Goal: Information Seeking & Learning: Learn about a topic

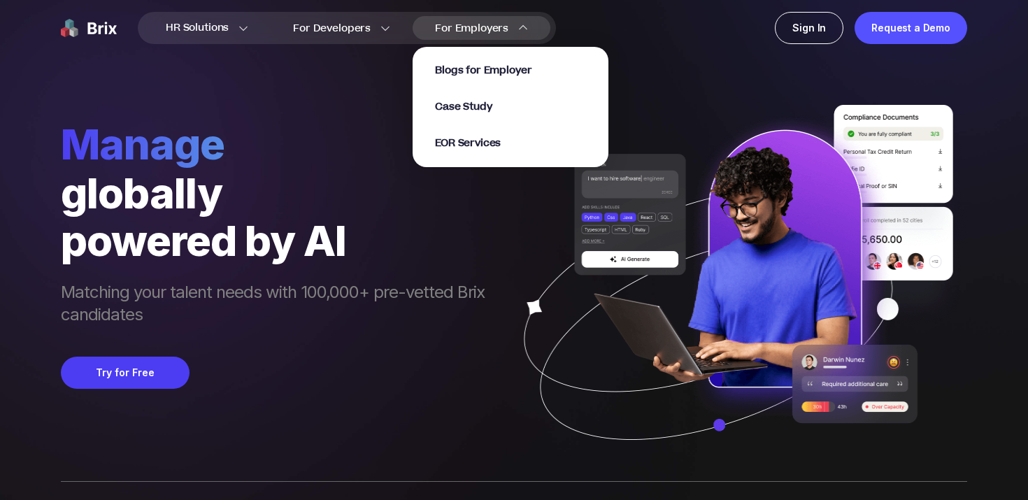
click at [492, 99] on div "Blogs for Employer Case Study EOR Services" at bounding box center [510, 107] width 151 height 87
click at [482, 108] on span "Case Study" at bounding box center [463, 107] width 57 height 16
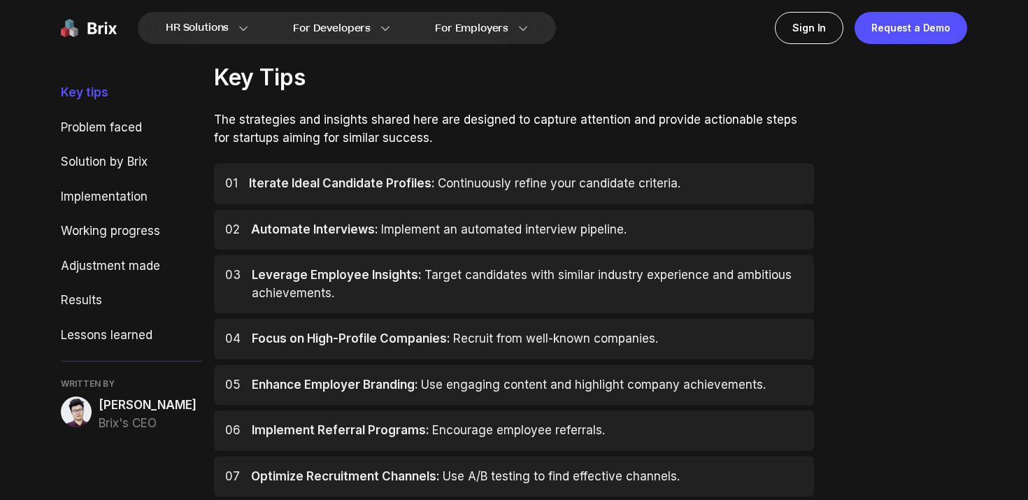
scroll to position [536, 0]
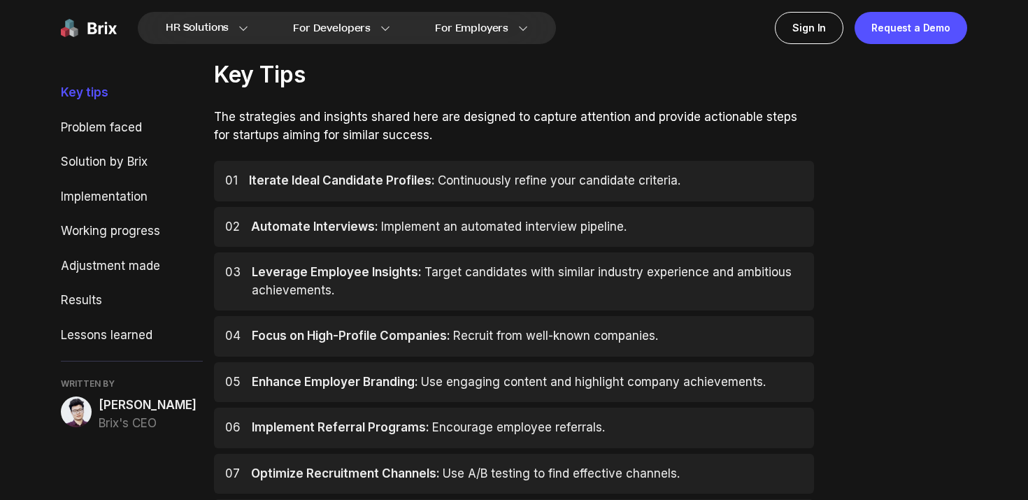
click at [144, 409] on span "[PERSON_NAME]" at bounding box center [148, 405] width 98 height 18
click at [68, 410] on img at bounding box center [76, 411] width 31 height 31
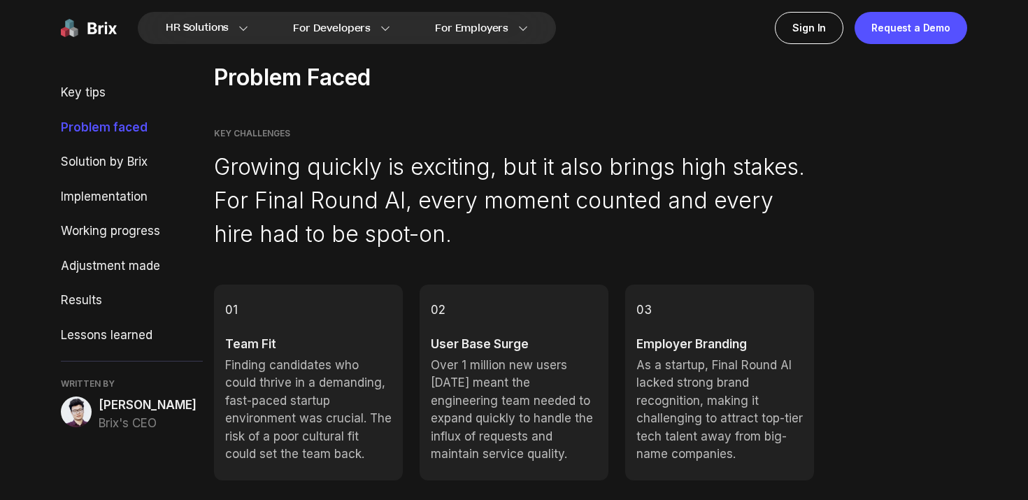
scroll to position [1123, 0]
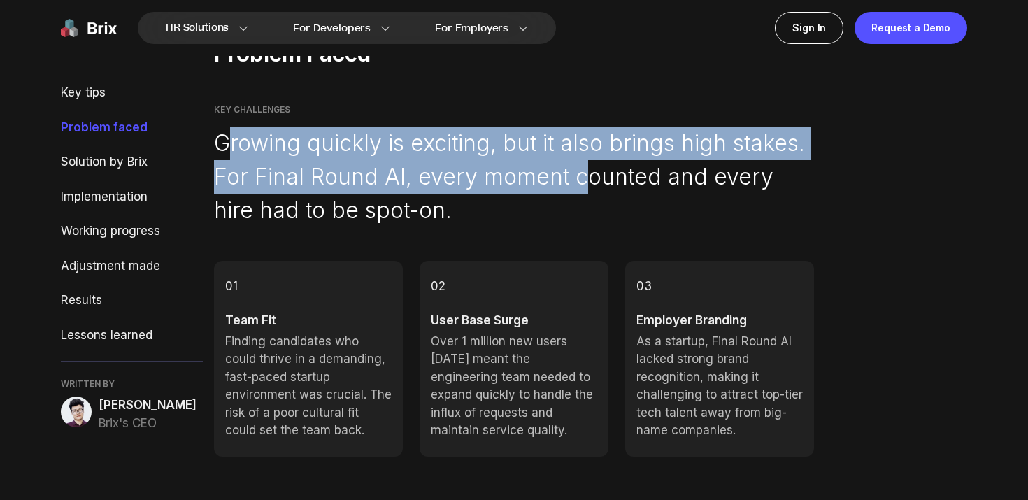
drag, startPoint x: 224, startPoint y: 143, endPoint x: 587, endPoint y: 181, distance: 365.5
click at [586, 181] on p "Growing quickly is exciting, but it also brings high stakes. For Final Round AI…" at bounding box center [514, 177] width 600 height 101
click at [587, 181] on p "Growing quickly is exciting, but it also brings high stakes. For Final Round AI…" at bounding box center [514, 177] width 600 height 101
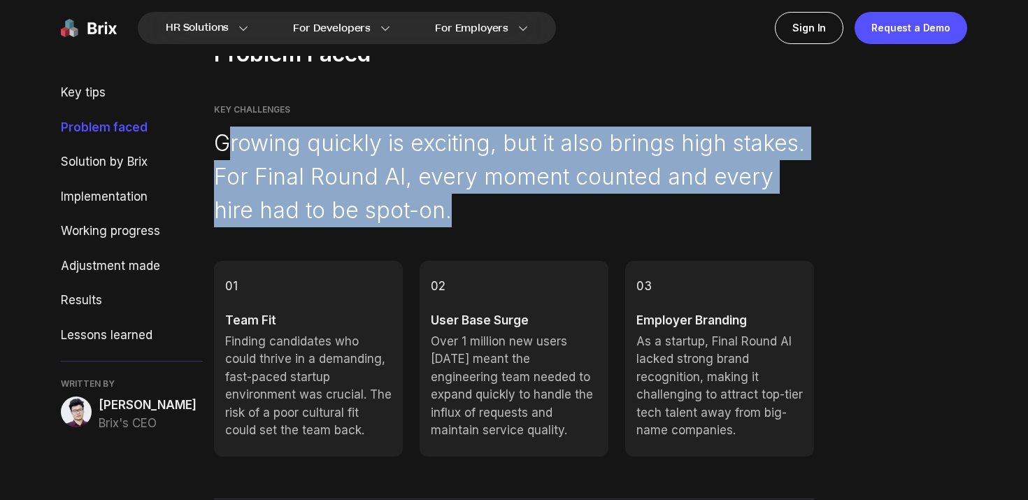
drag, startPoint x: 445, startPoint y: 209, endPoint x: 229, endPoint y: 142, distance: 226.2
click at [229, 142] on p "Growing quickly is exciting, but it also brings high stakes. For Final Round AI…" at bounding box center [514, 177] width 600 height 101
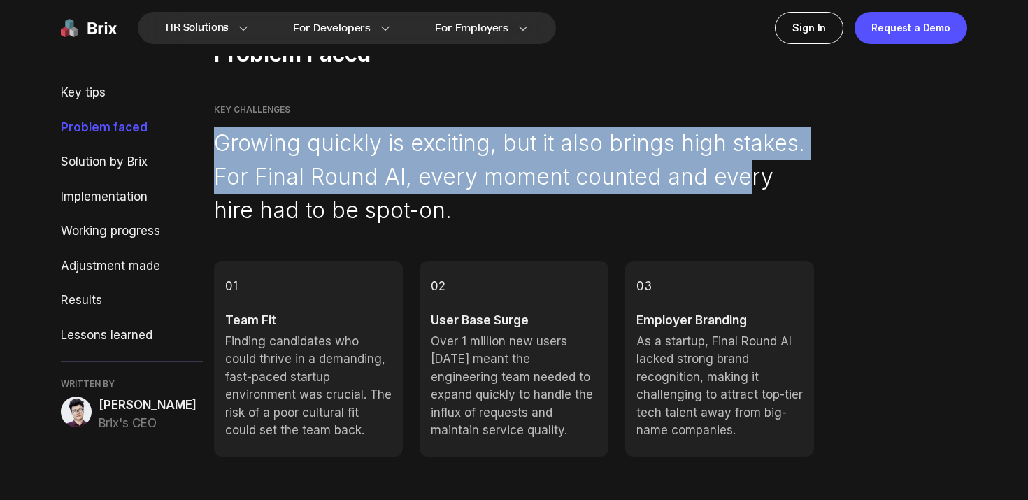
drag, startPoint x: 222, startPoint y: 138, endPoint x: 747, endPoint y: 191, distance: 528.3
click at [747, 191] on p "Growing quickly is exciting, but it also brings high stakes. For Final Round AI…" at bounding box center [514, 177] width 600 height 101
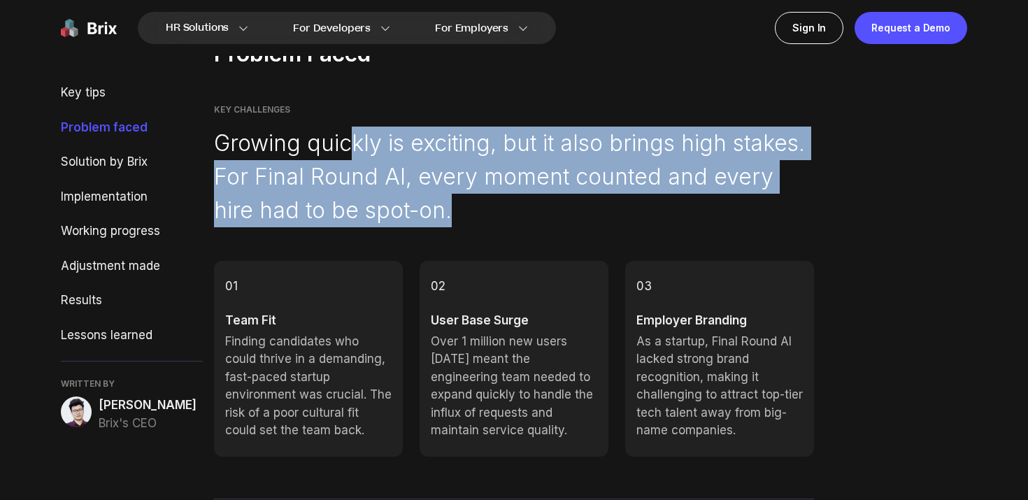
drag, startPoint x: 689, startPoint y: 213, endPoint x: 350, endPoint y: 145, distance: 345.2
click at [350, 145] on p "Growing quickly is exciting, but it also brings high stakes. For Final Round AI…" at bounding box center [514, 177] width 600 height 101
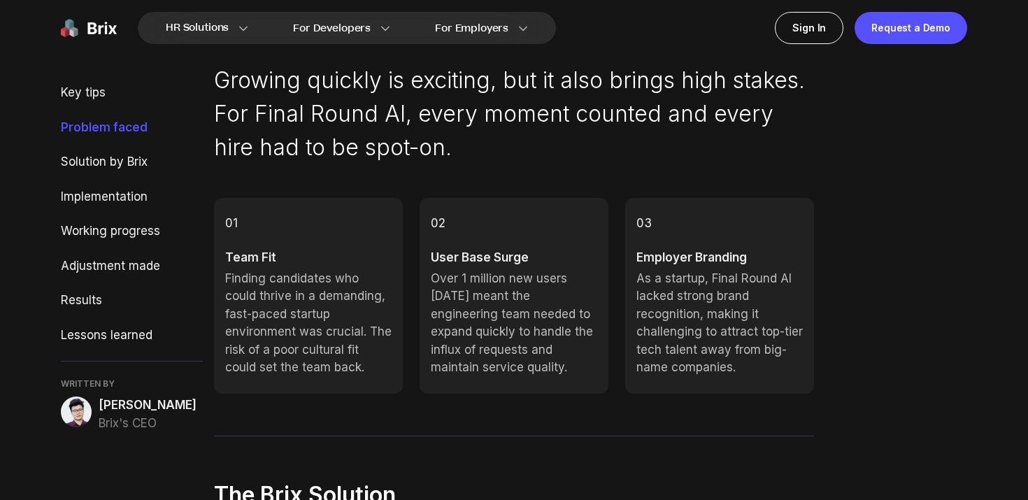
scroll to position [0, 0]
